Goal: Navigation & Orientation: Go to known website

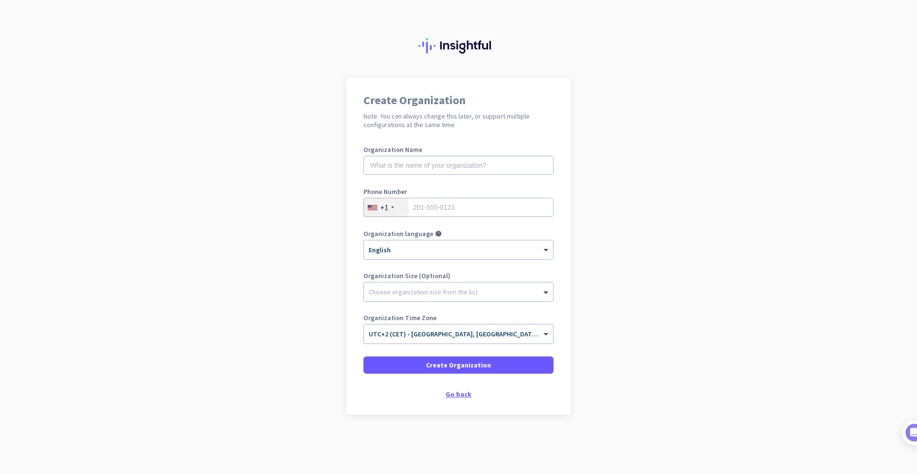
click at [462, 393] on div "Go back" at bounding box center [458, 393] width 190 height 7
click at [459, 397] on div "Go back" at bounding box center [458, 393] width 190 height 7
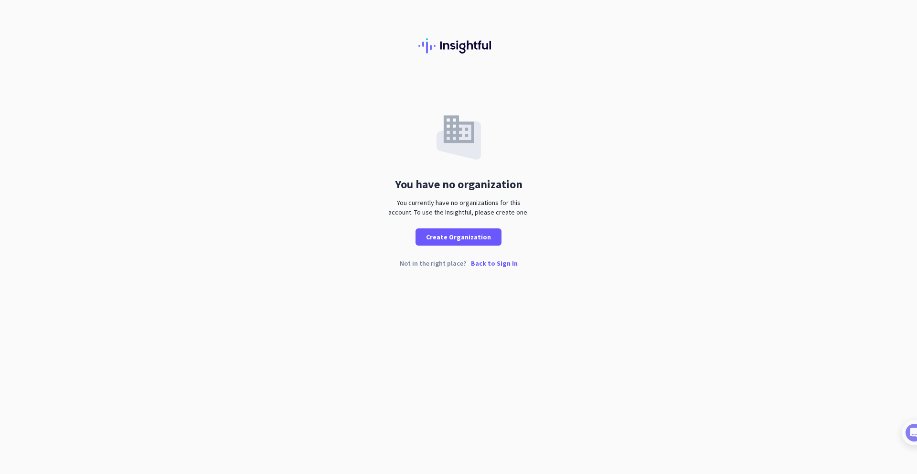
click at [489, 263] on p "Back to Sign In" at bounding box center [494, 263] width 47 height 7
